Goal: Transaction & Acquisition: Book appointment/travel/reservation

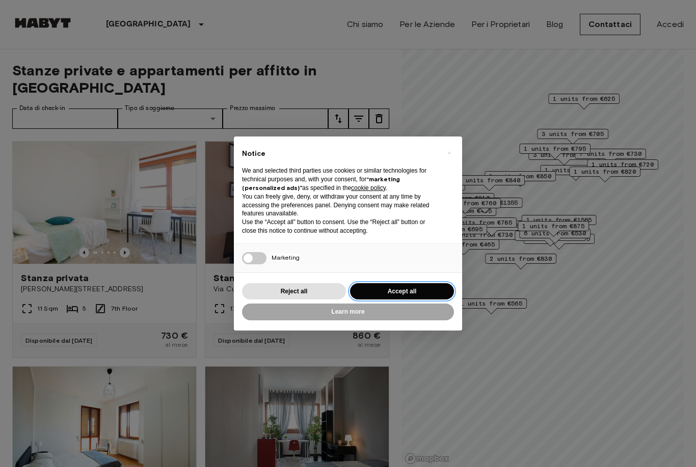
click at [428, 288] on button "Accept all" at bounding box center [402, 291] width 104 height 17
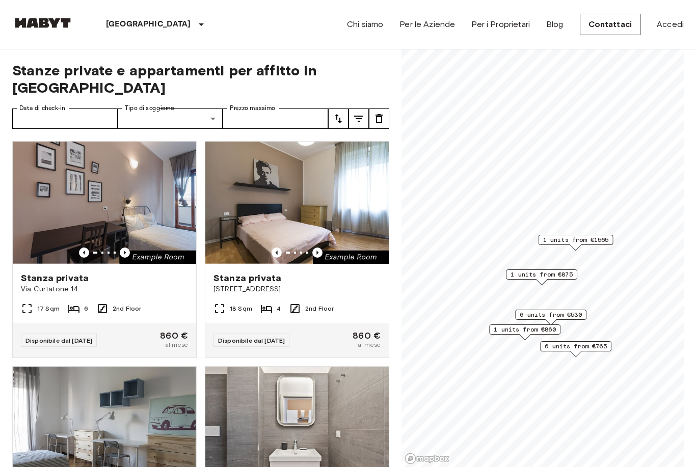
click at [561, 318] on span "6 units from €530" at bounding box center [551, 314] width 62 height 9
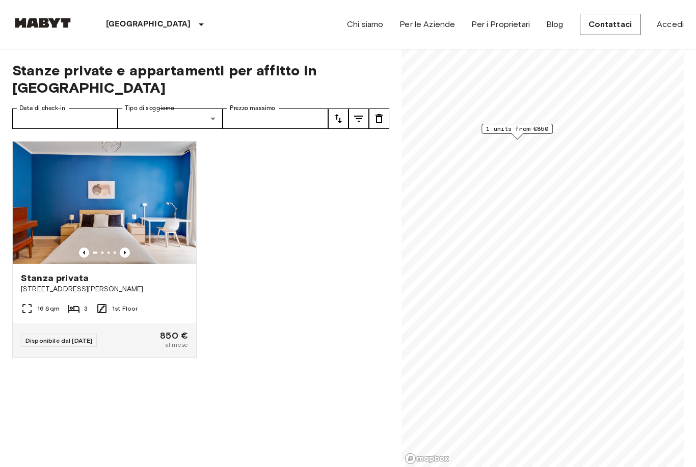
click at [548, 128] on span "1 units from €850" at bounding box center [517, 128] width 62 height 9
